Goal: Task Accomplishment & Management: Use online tool/utility

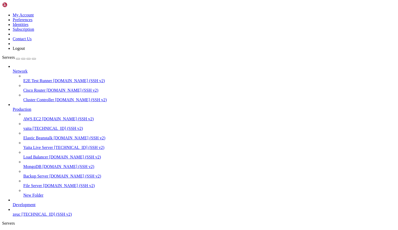
scroll to position [4721, 0]
click at [30, 145] on span "Yaita Live Server" at bounding box center [38, 147] width 30 height 5
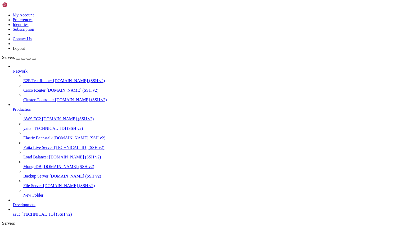
click at [30, 145] on span "Yaita Live Server" at bounding box center [38, 147] width 30 height 5
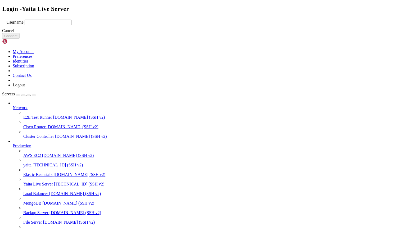
click at [71, 25] on input "text" at bounding box center [48, 23] width 47 height 6
type input "ec2-user"
click at [20, 39] on button "Connect" at bounding box center [10, 36] width 17 height 6
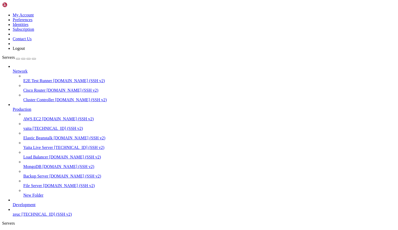
scroll to position [230, 0]
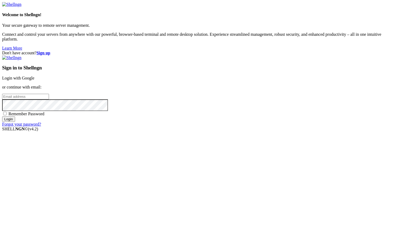
click at [367, 55] on div "Don't have account? Sign up Sign in to Shellngn Login with Google or continue w…" at bounding box center [199, 89] width 394 height 76
click at [34, 80] on link "Login with Google" at bounding box center [18, 78] width 32 height 5
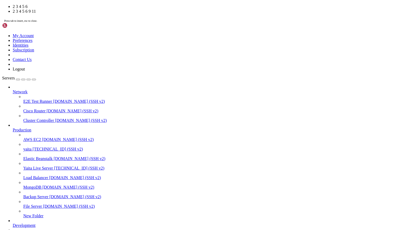
drag, startPoint x: 37, startPoint y: 486, endPoint x: 66, endPoint y: 437, distance: 56.8
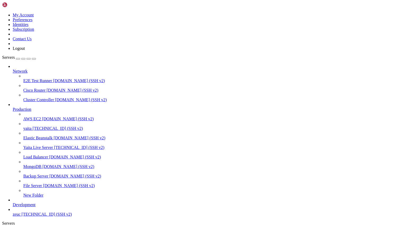
scroll to position [36, 0]
drag, startPoint x: 138, startPoint y: 458, endPoint x: 210, endPoint y: 458, distance: 72.5
copy x-row "Temporary Password: [SECURITY_DATA]"
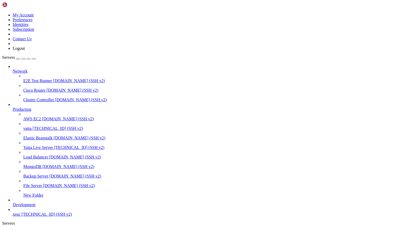
scroll to position [149, 0]
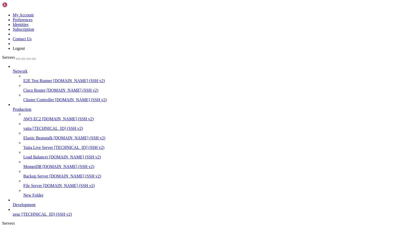
click at [29, 145] on span "Yaita Live Server" at bounding box center [38, 147] width 30 height 5
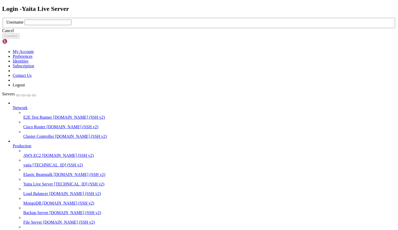
drag, startPoint x: 165, startPoint y: 121, endPoint x: 162, endPoint y: 118, distance: 4.5
click at [162, 25] on div "Username" at bounding box center [198, 23] width 385 height 6
click at [71, 25] on input "text" at bounding box center [48, 23] width 47 height 6
type input "ec2-user"
click at [20, 39] on button "Connect" at bounding box center [10, 36] width 17 height 6
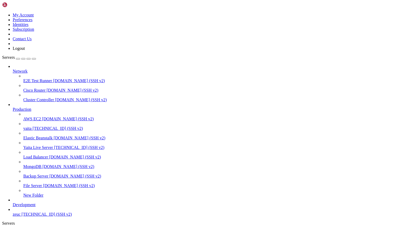
scroll to position [4149, 0]
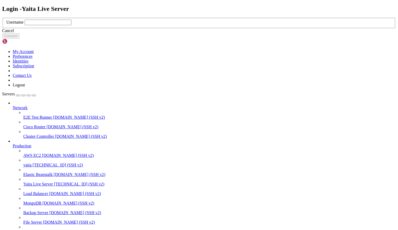
scroll to position [0, 0]
click at [71, 25] on input "text" at bounding box center [48, 23] width 47 height 6
type input "ec2-user"
click at [20, 39] on button "Connect" at bounding box center [10, 36] width 17 height 6
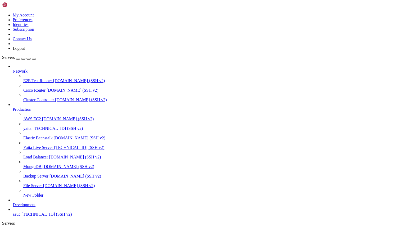
drag, startPoint x: 85, startPoint y: 404, endPoint x: 136, endPoint y: 493, distance: 102.1
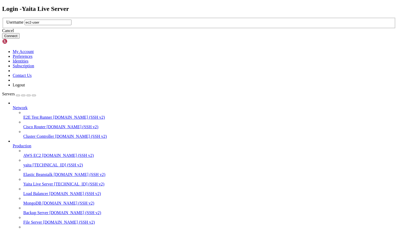
type input "ec2-user"
click at [20, 39] on button "Connect" at bounding box center [10, 36] width 17 height 6
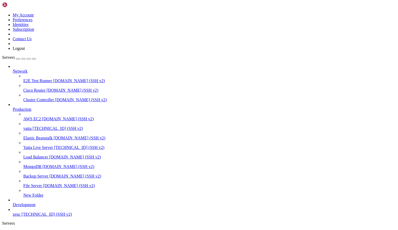
type input "/var/log/yaita"
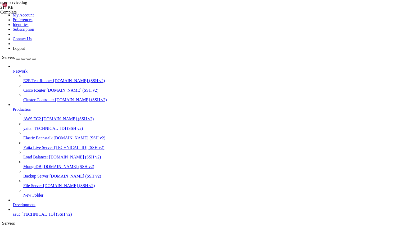
click at [42, 230] on span "Yaita Live Server" at bounding box center [28, 232] width 30 height 5
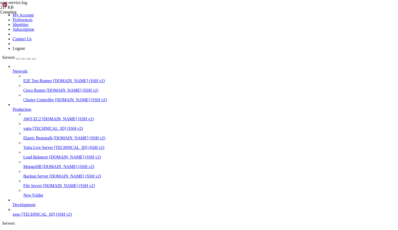
scroll to position [4379, 0]
drag, startPoint x: 84, startPoint y: 360, endPoint x: 202, endPoint y: 528, distance: 204.7
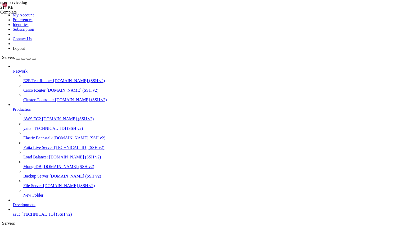
drag, startPoint x: 5, startPoint y: 355, endPoint x: 120, endPoint y: 528, distance: 207.9
